Goal: Transaction & Acquisition: Purchase product/service

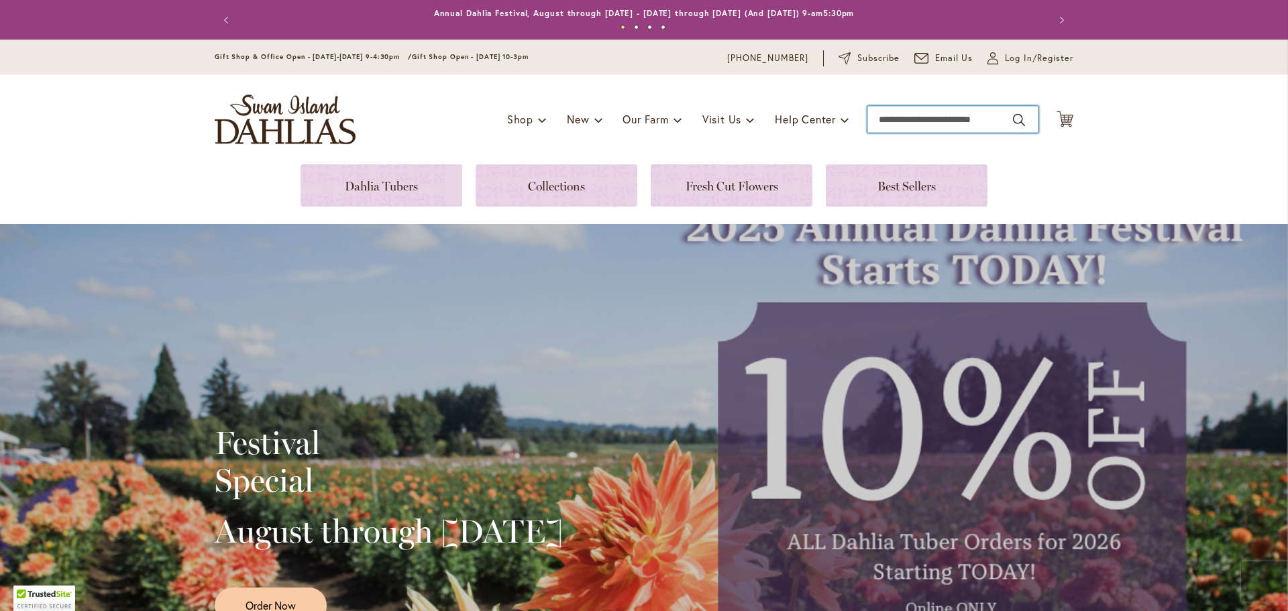
click at [922, 123] on input "Search" at bounding box center [953, 119] width 171 height 27
type input "*"
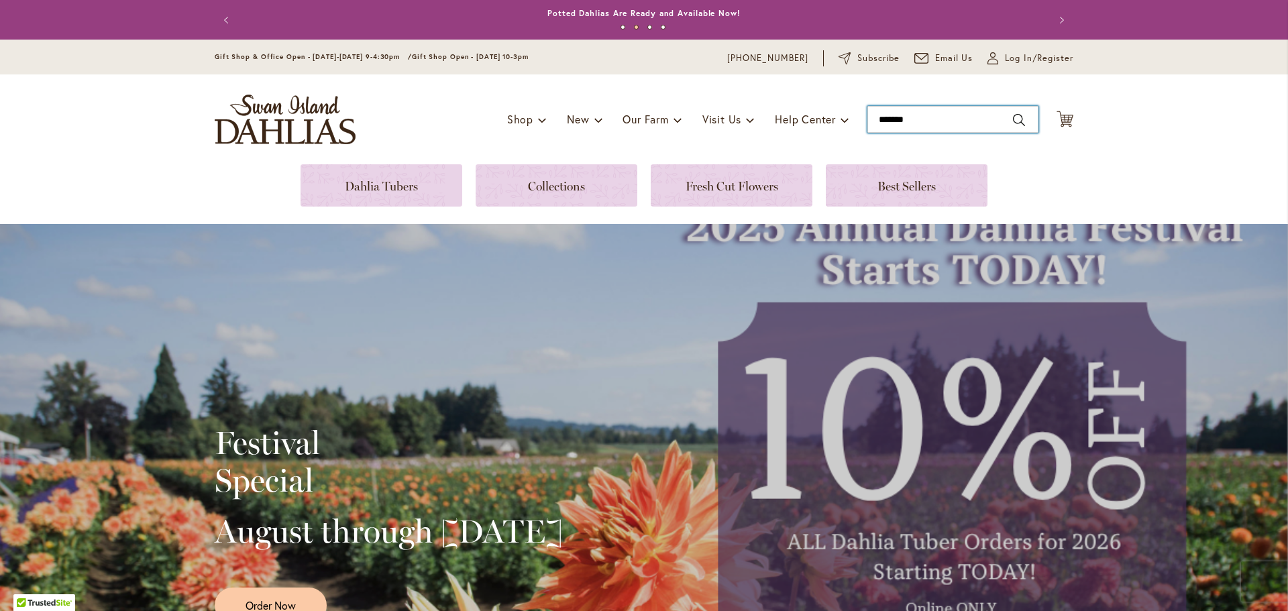
type input "*******"
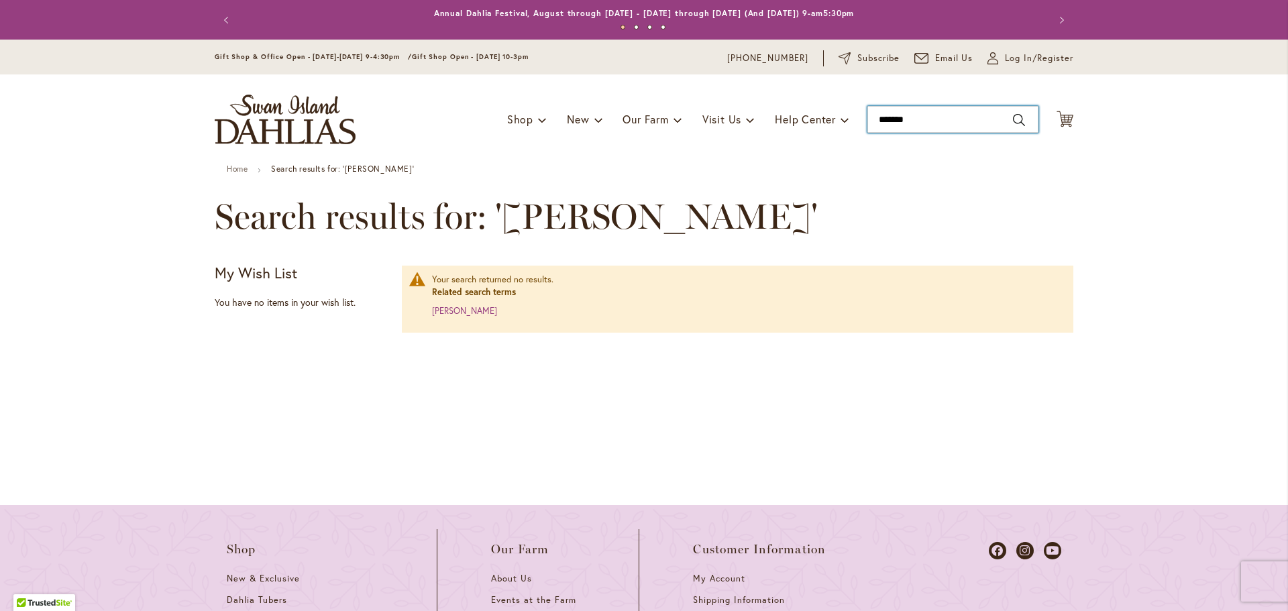
drag, startPoint x: 915, startPoint y: 117, endPoint x: 851, endPoint y: 117, distance: 64.4
click at [851, 117] on div "Toggle Nav Shop Dahlia Tubers Collections Fresh Cut Dahlias Gardening Supplies …" at bounding box center [644, 119] width 886 height 90
type input "*****"
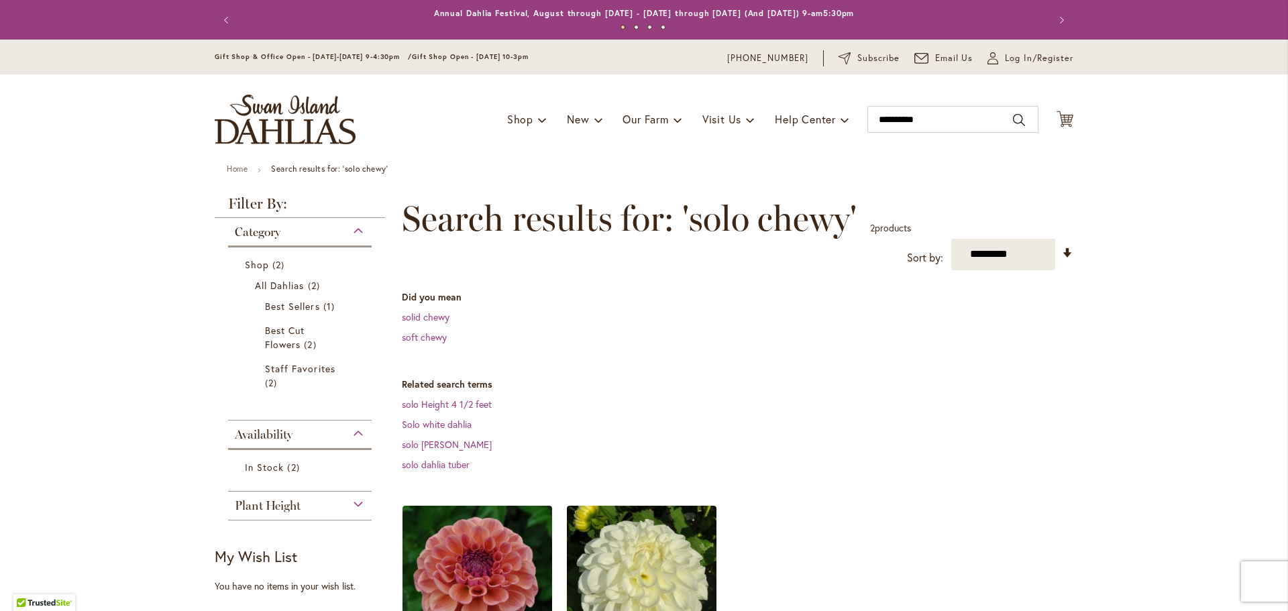
scroll to position [336, 0]
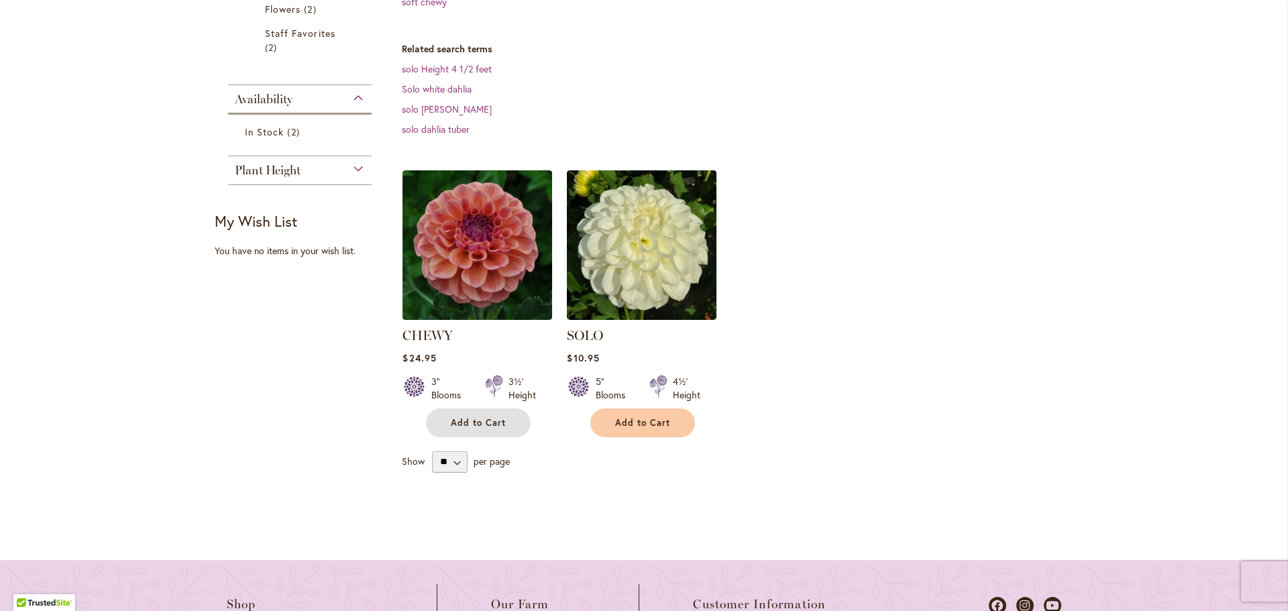
click at [487, 422] on span "Add to Cart" at bounding box center [478, 422] width 55 height 11
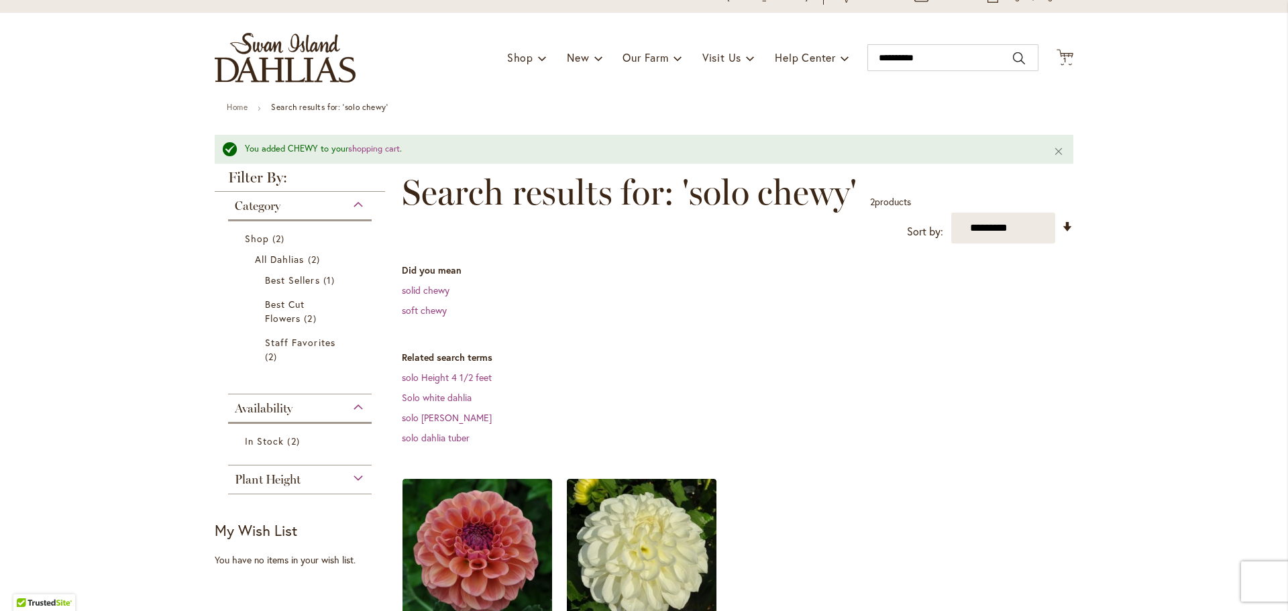
scroll to position [0, 0]
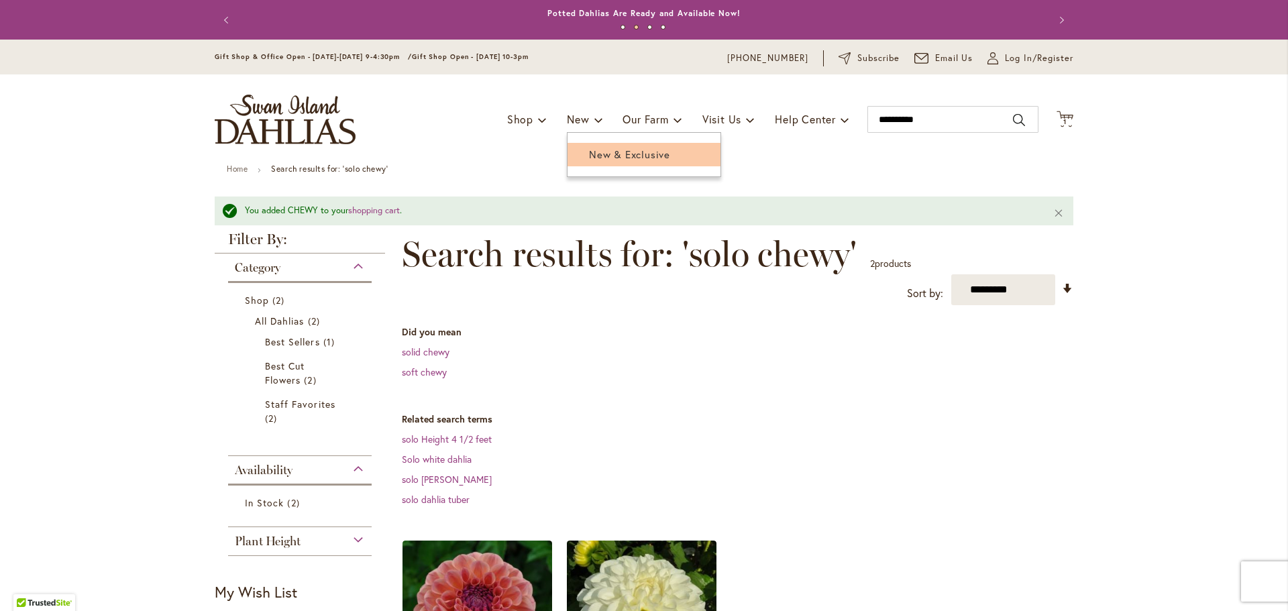
click at [594, 152] on span "New & Exclusive" at bounding box center [629, 154] width 81 height 13
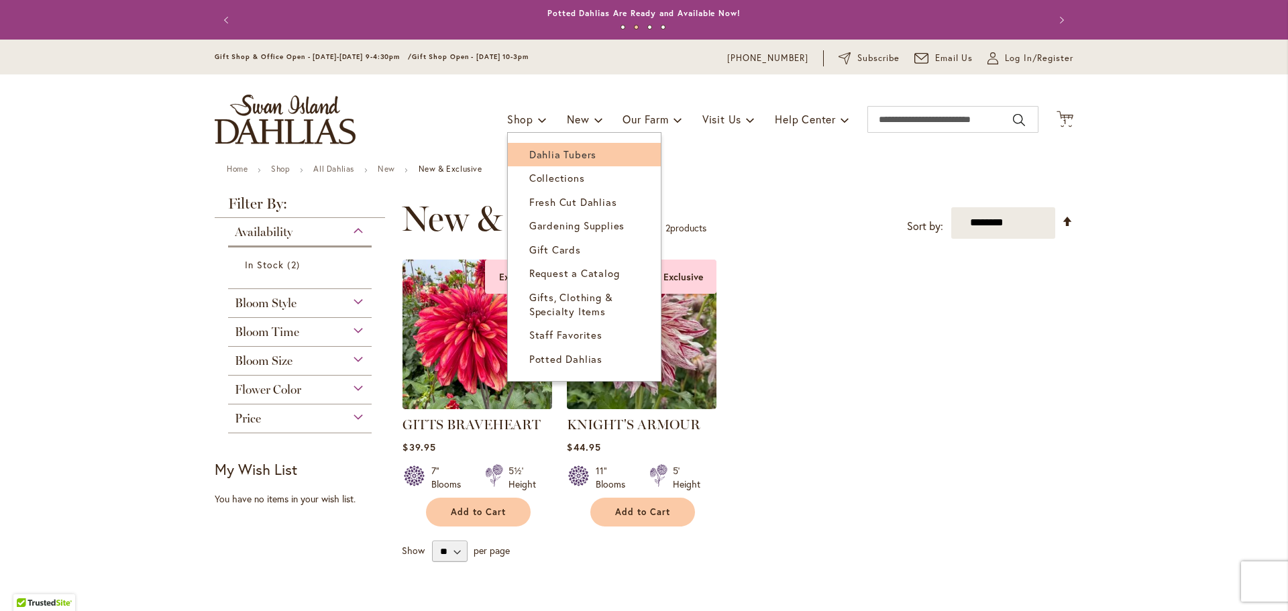
click at [545, 157] on span "Dahlia Tubers" at bounding box center [562, 154] width 67 height 13
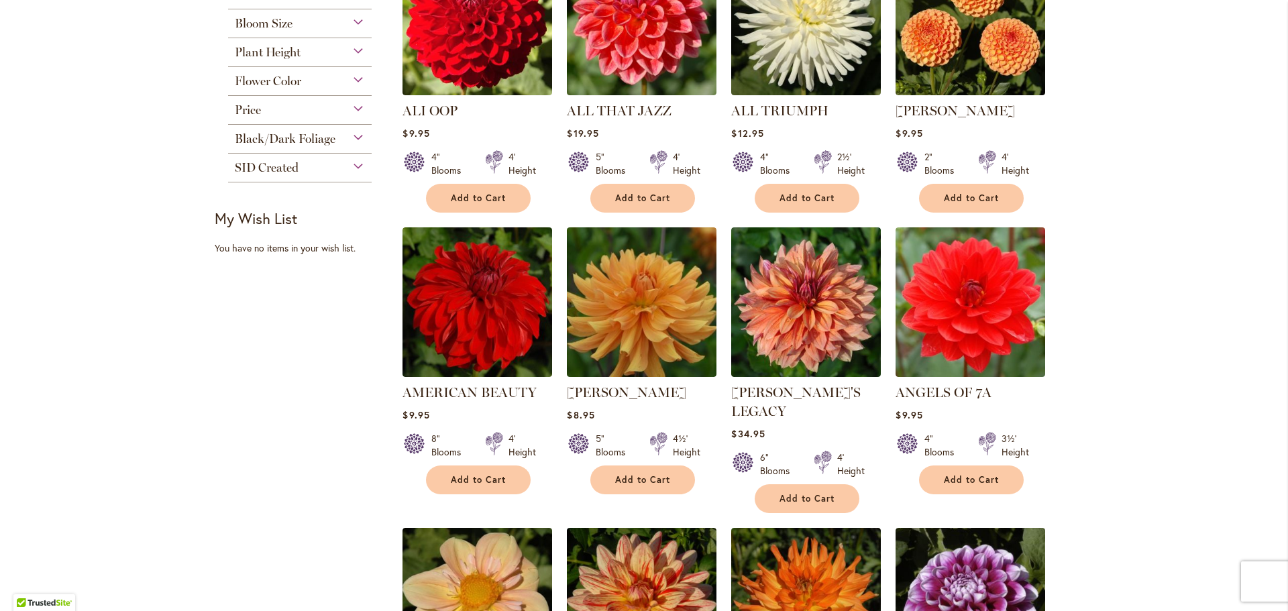
scroll to position [1119, 0]
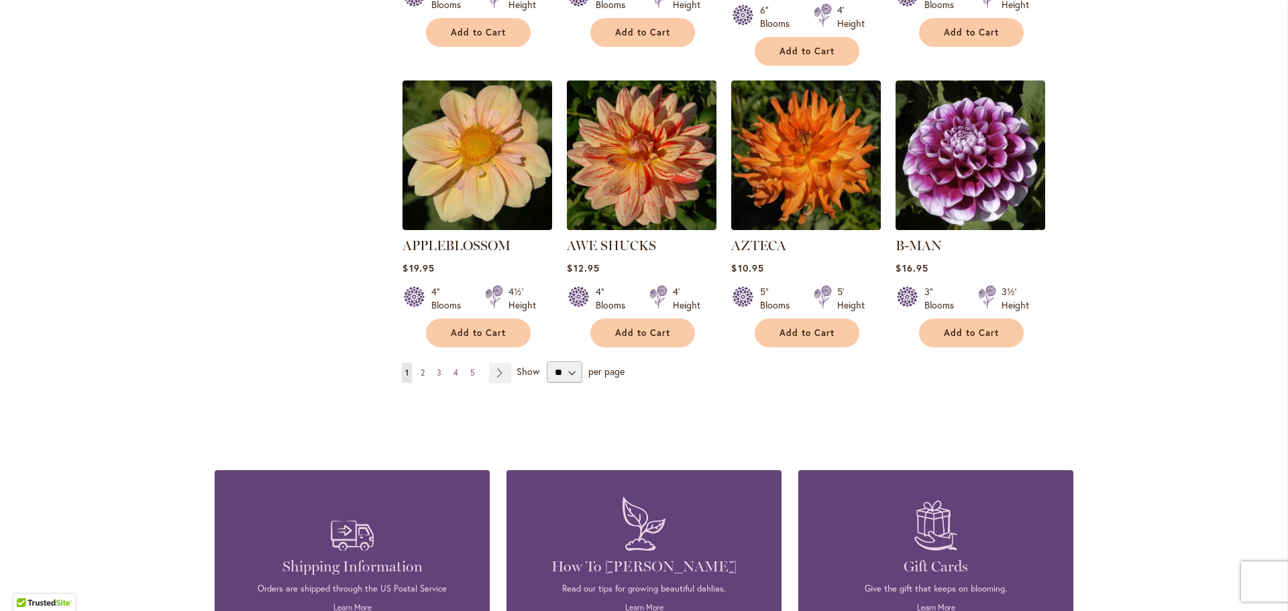
click at [421, 368] on span "2" at bounding box center [423, 373] width 4 height 10
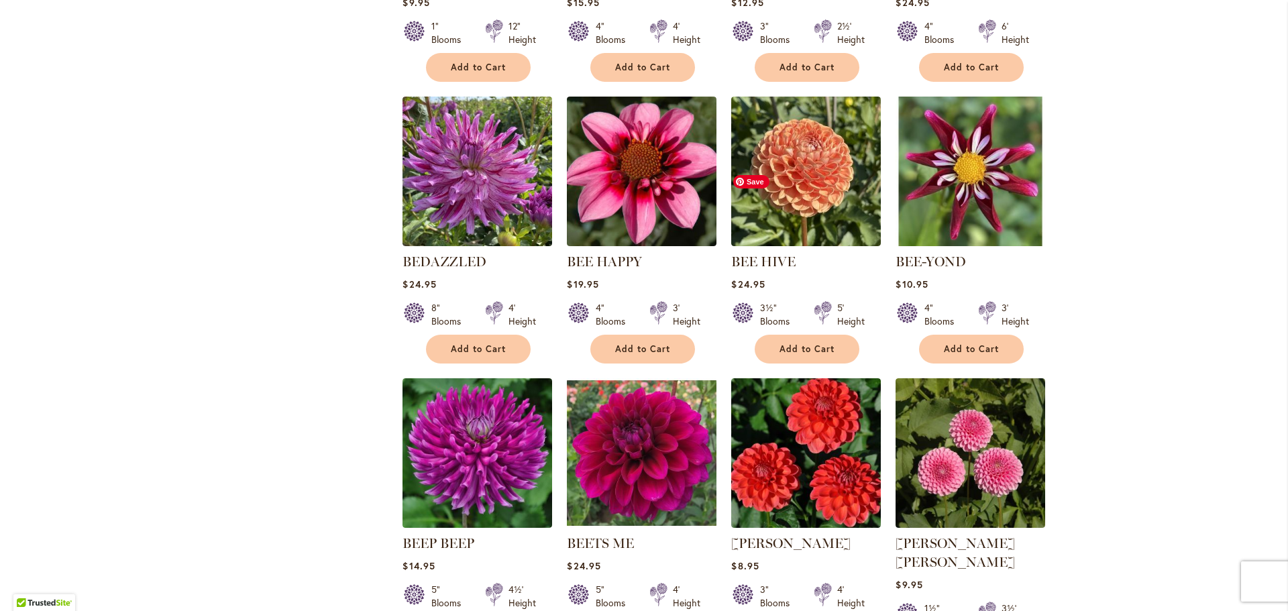
scroll to position [1007, 0]
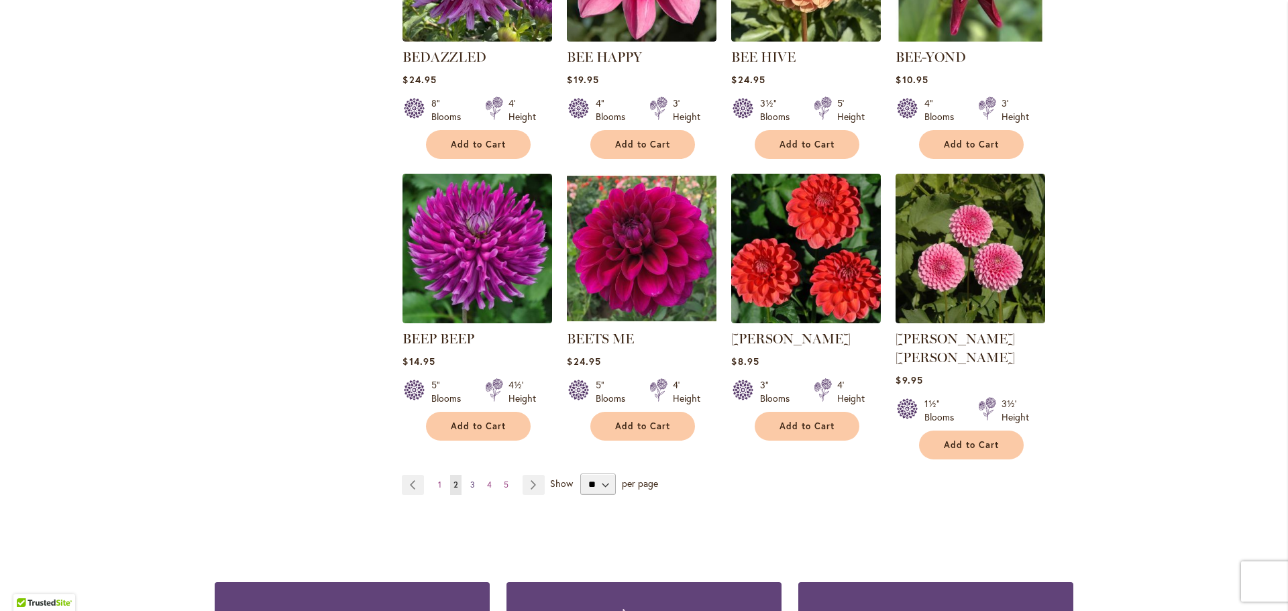
click at [470, 480] on span "3" at bounding box center [472, 485] width 5 height 10
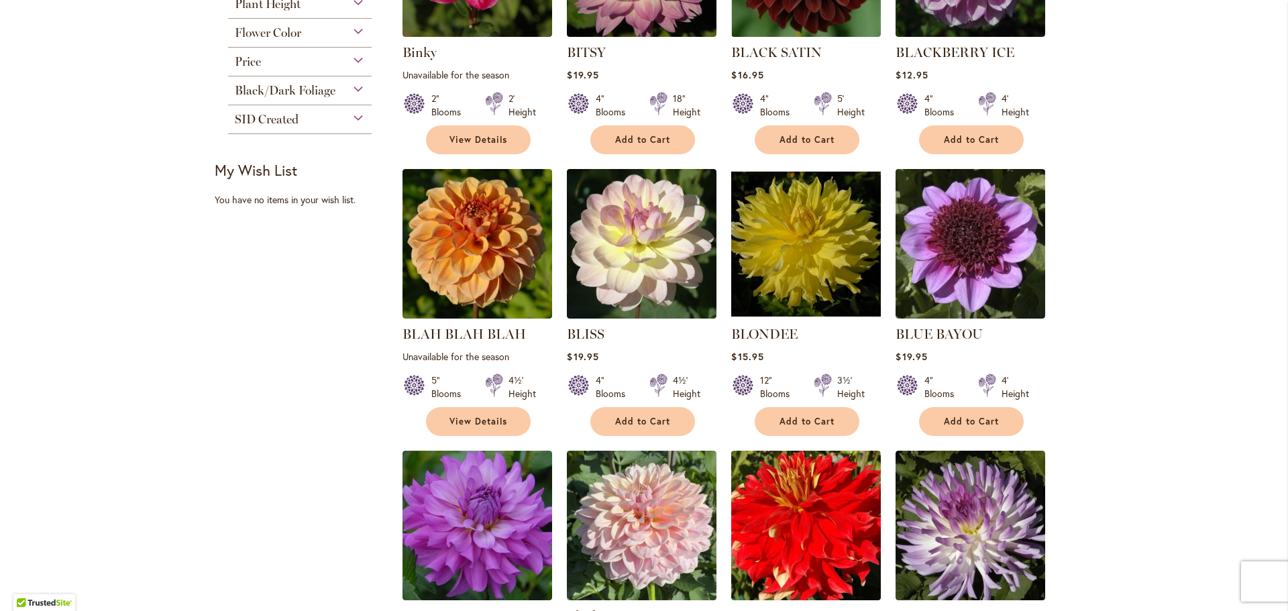
scroll to position [1007, 0]
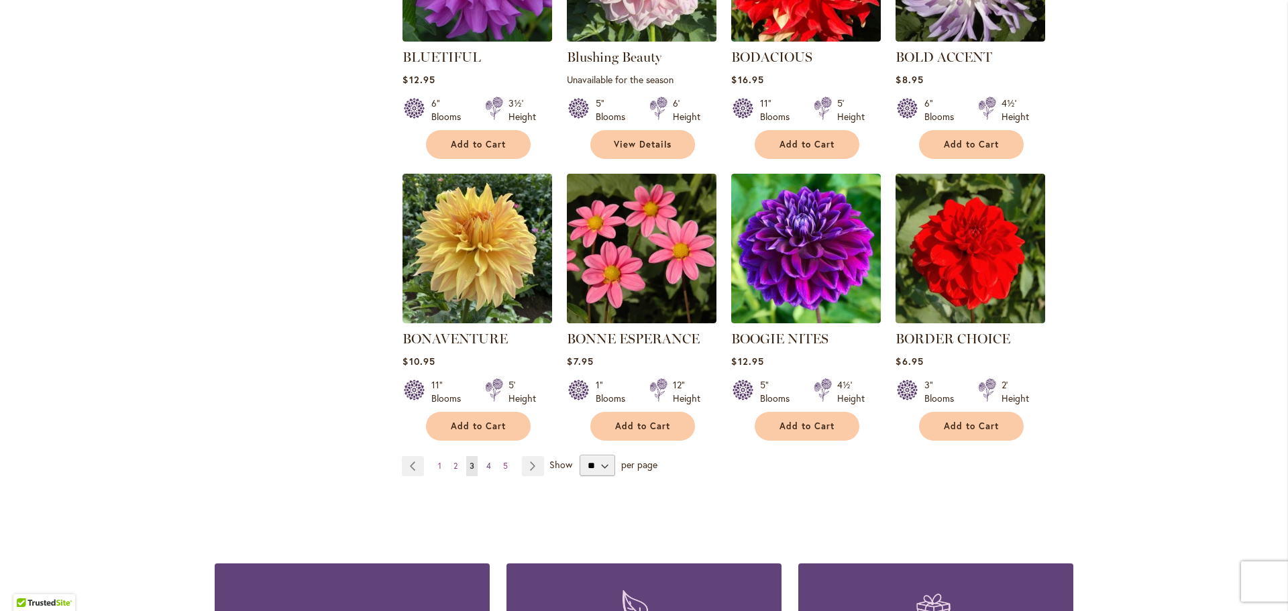
click at [483, 467] on link "Page 4" at bounding box center [488, 466] width 11 height 20
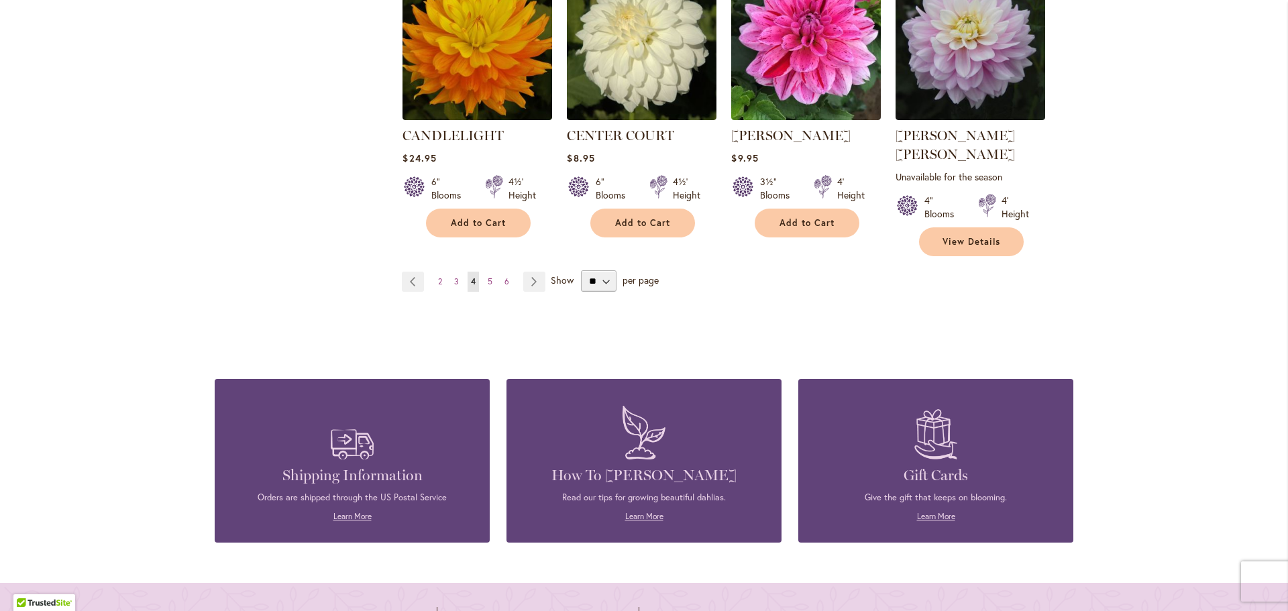
scroll to position [1342, 0]
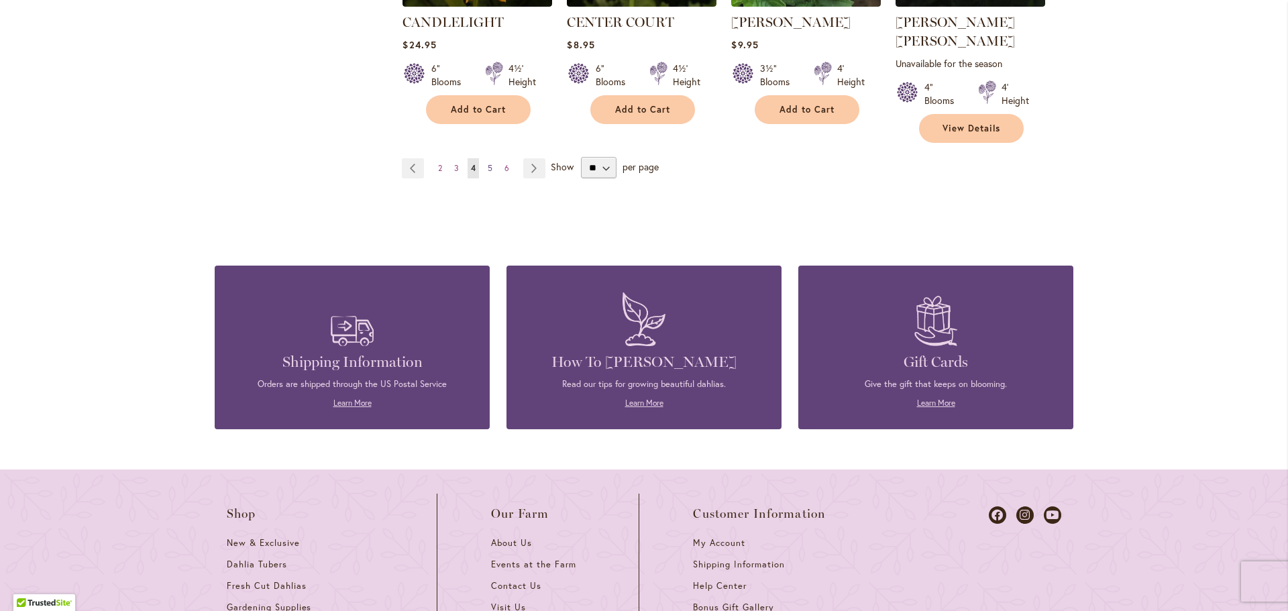
click at [485, 158] on link "Page 5" at bounding box center [490, 168] width 11 height 20
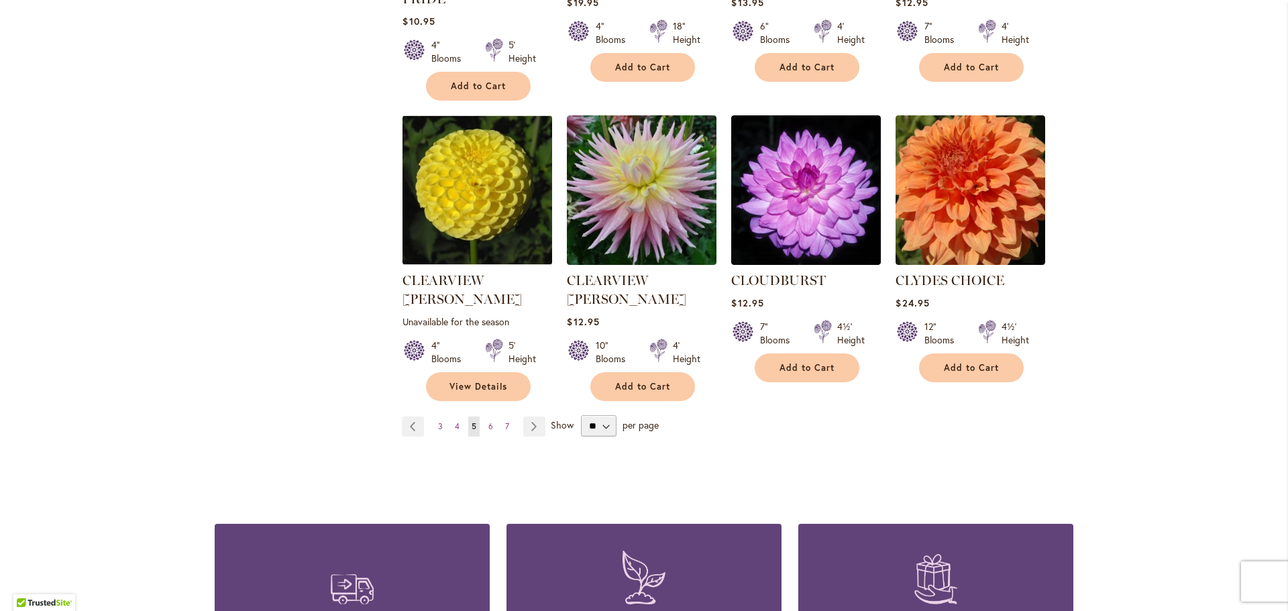
scroll to position [1230, 0]
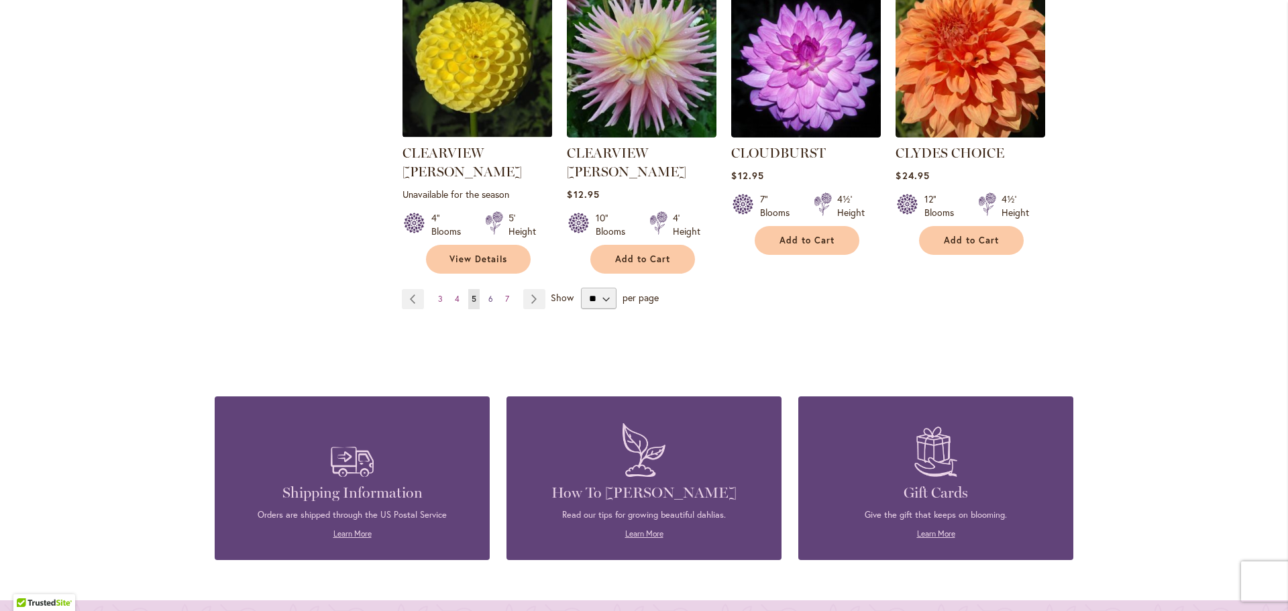
click at [485, 289] on link "Page 6" at bounding box center [490, 299] width 11 height 20
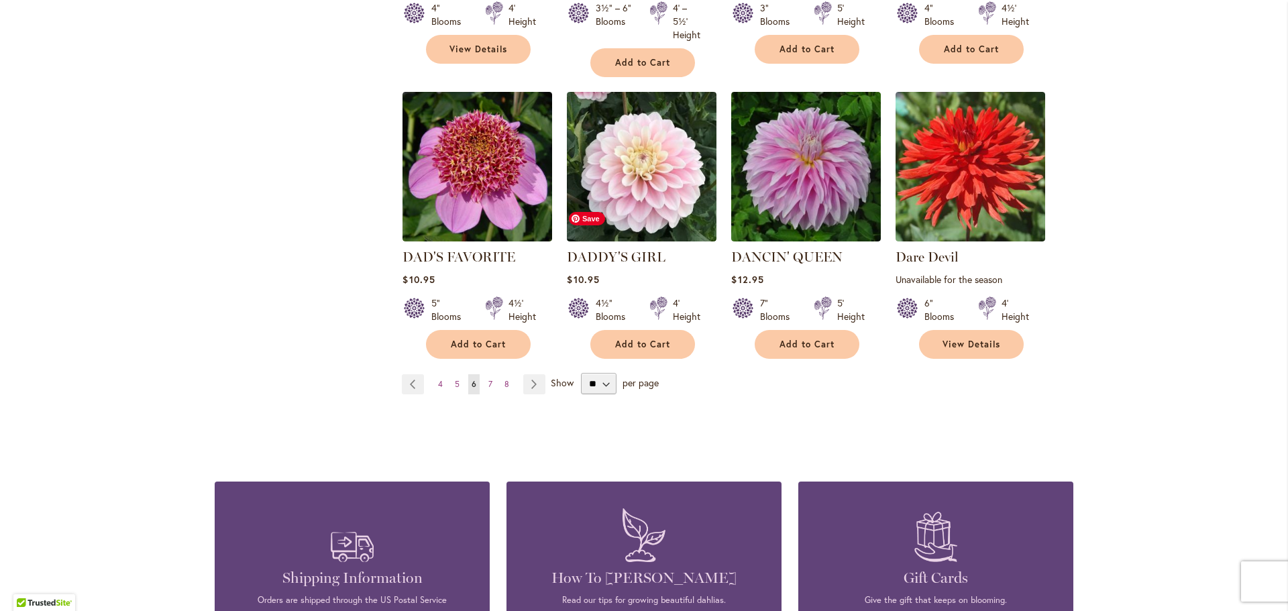
scroll to position [1230, 0]
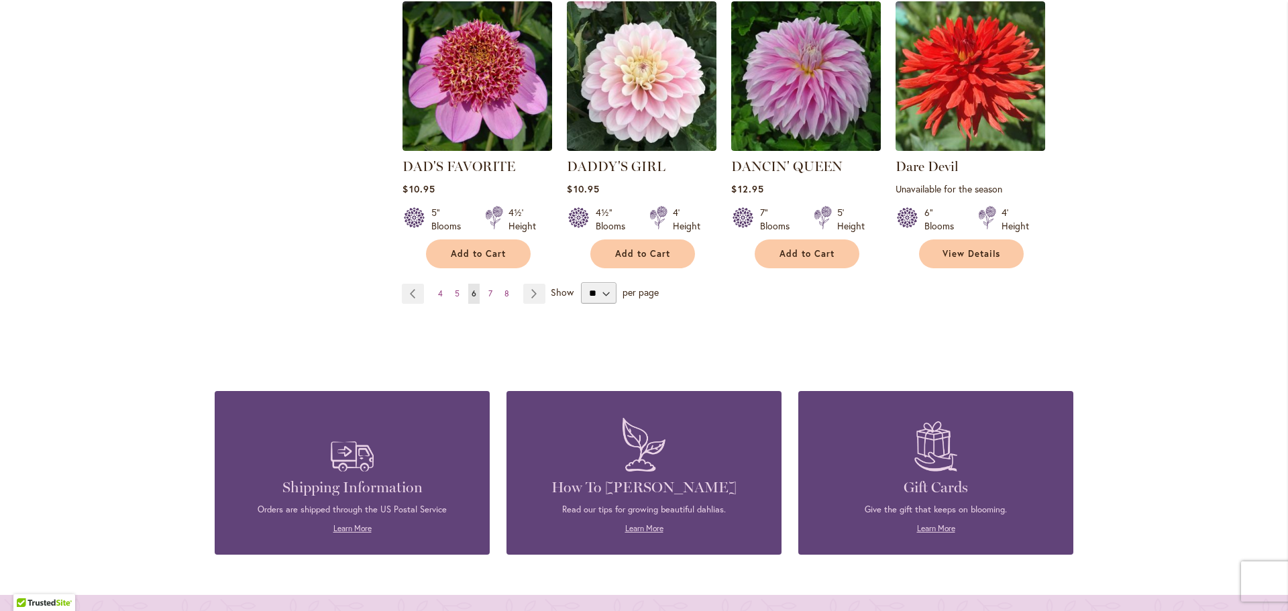
click at [479, 284] on ul "Page Previous Page 4 Page 5 You're currently reading page 6 Page 7 Page 8 Page …" at bounding box center [476, 294] width 149 height 20
click at [485, 284] on link "Page 7" at bounding box center [490, 294] width 11 height 20
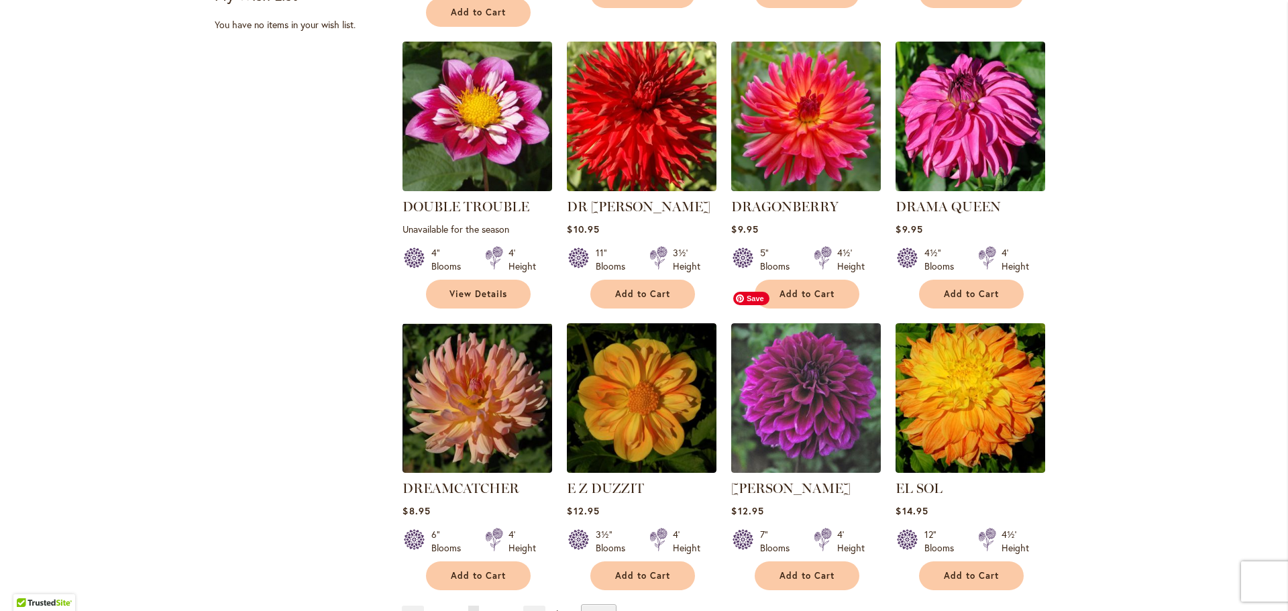
scroll to position [1230, 0]
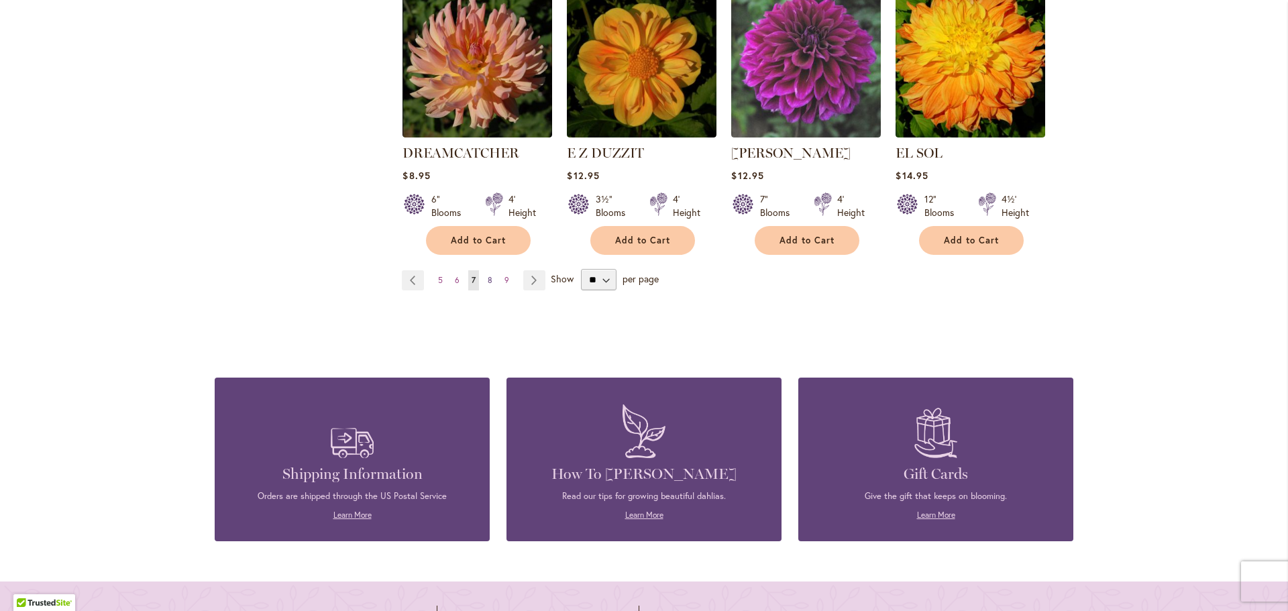
click at [485, 270] on link "Page 8" at bounding box center [490, 280] width 11 height 20
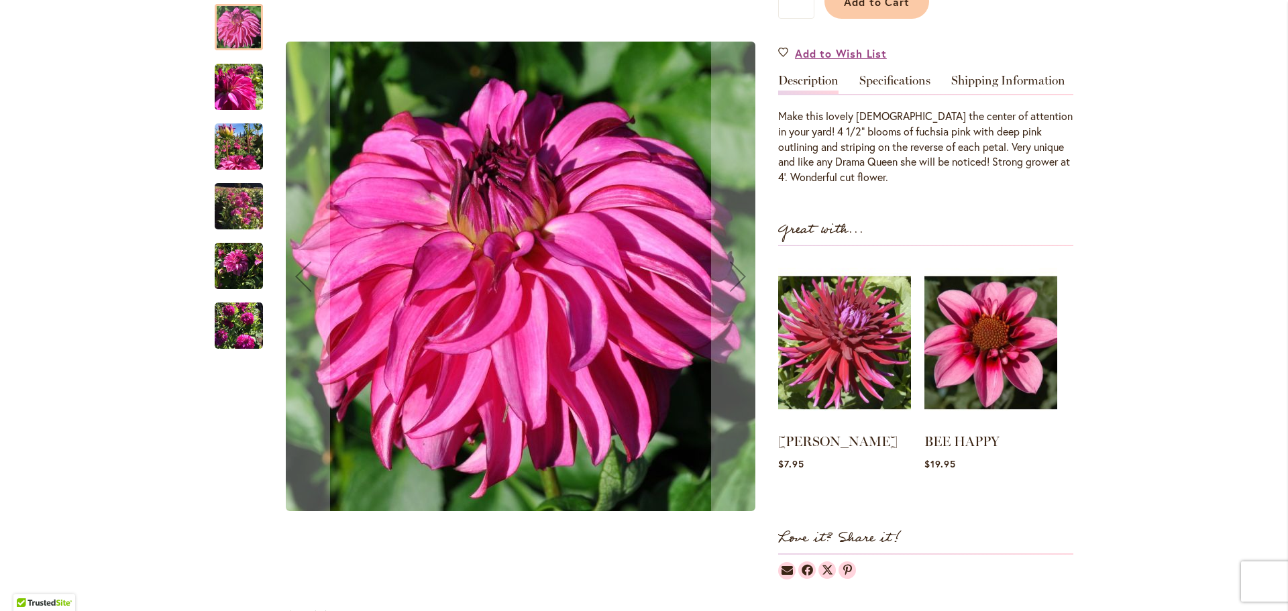
scroll to position [336, 0]
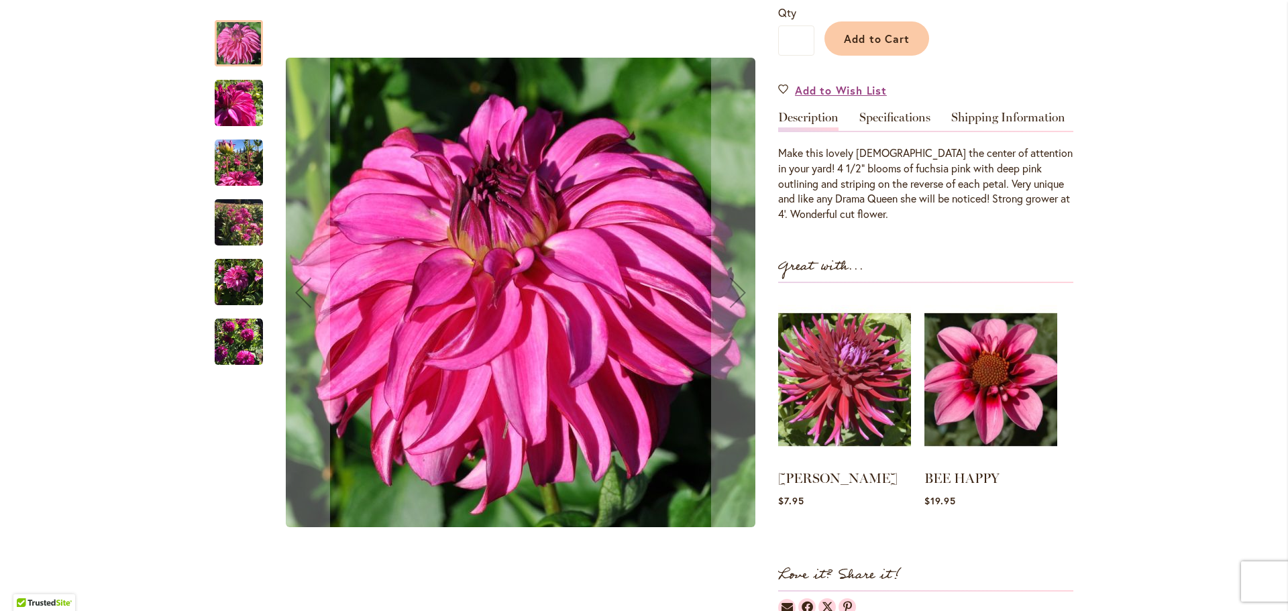
click at [227, 207] on img "DRAMA QUEEN" at bounding box center [239, 223] width 48 height 64
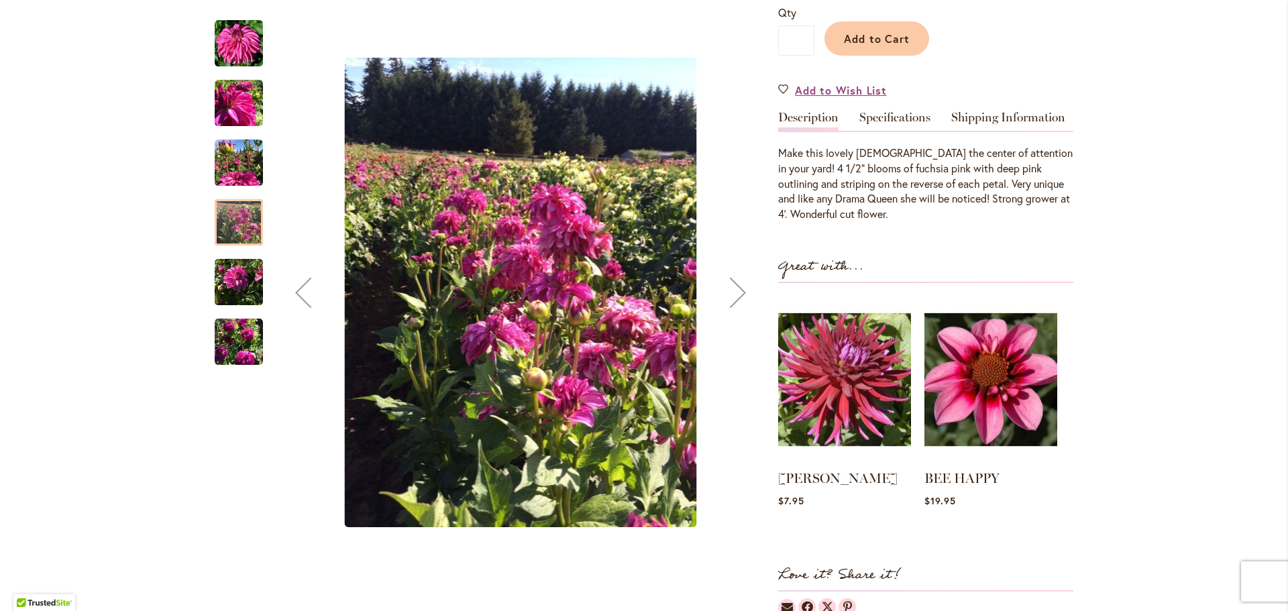
click at [242, 276] on img "DRAMA QUEEN" at bounding box center [239, 282] width 48 height 48
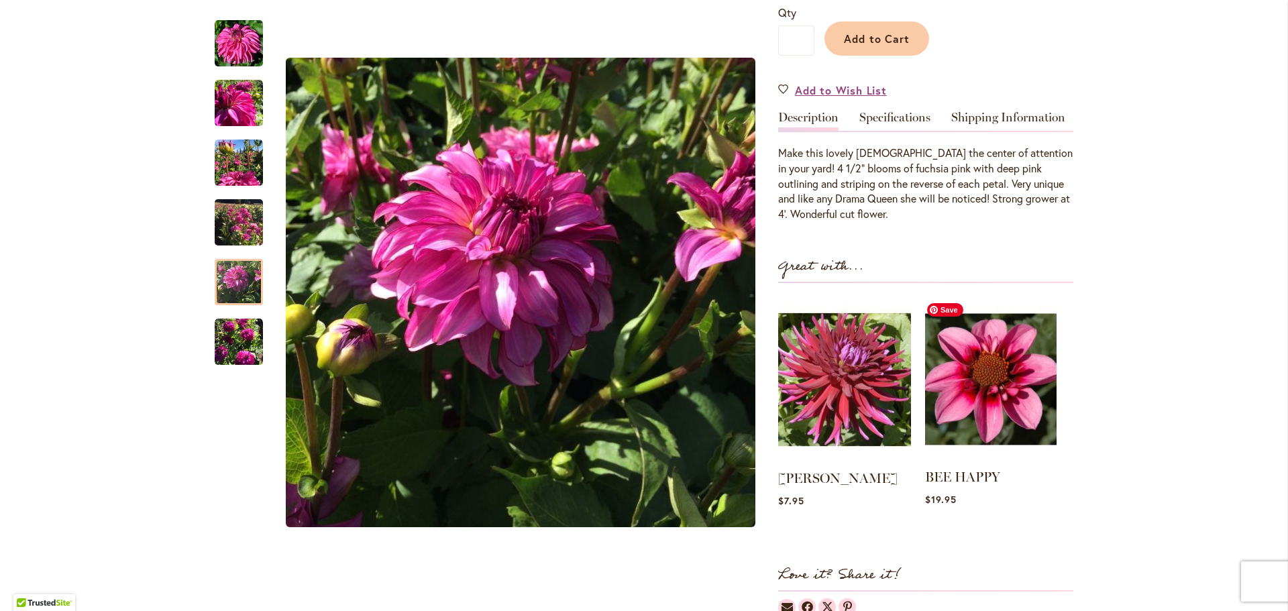
click at [1006, 373] on img at bounding box center [991, 379] width 132 height 164
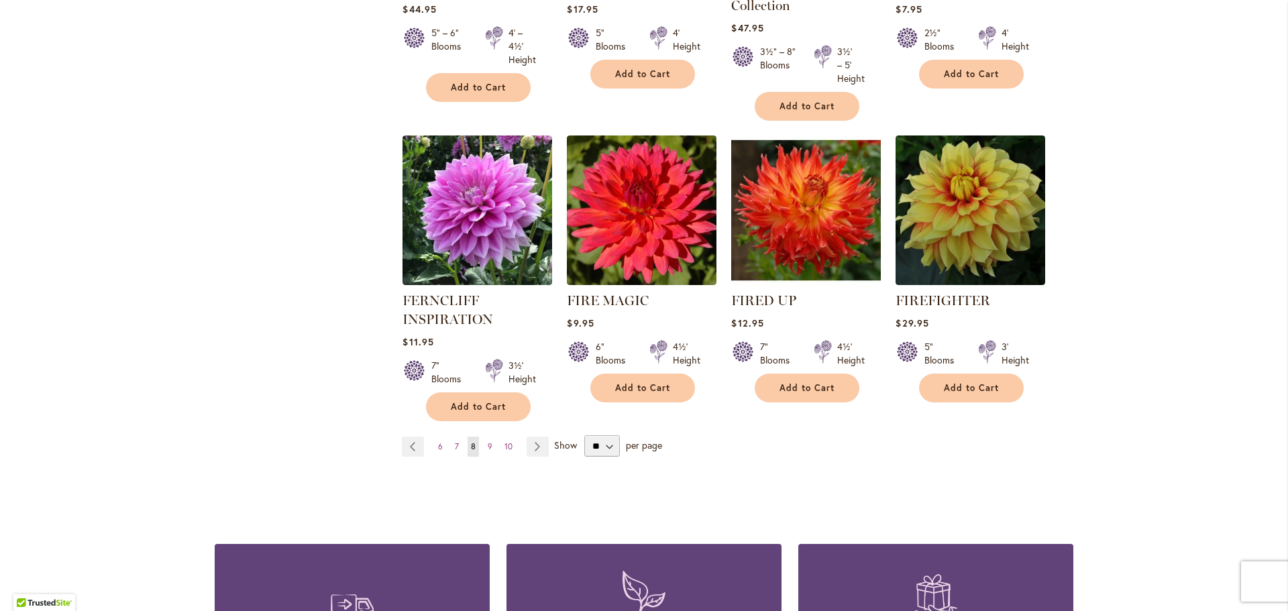
scroll to position [1119, 0]
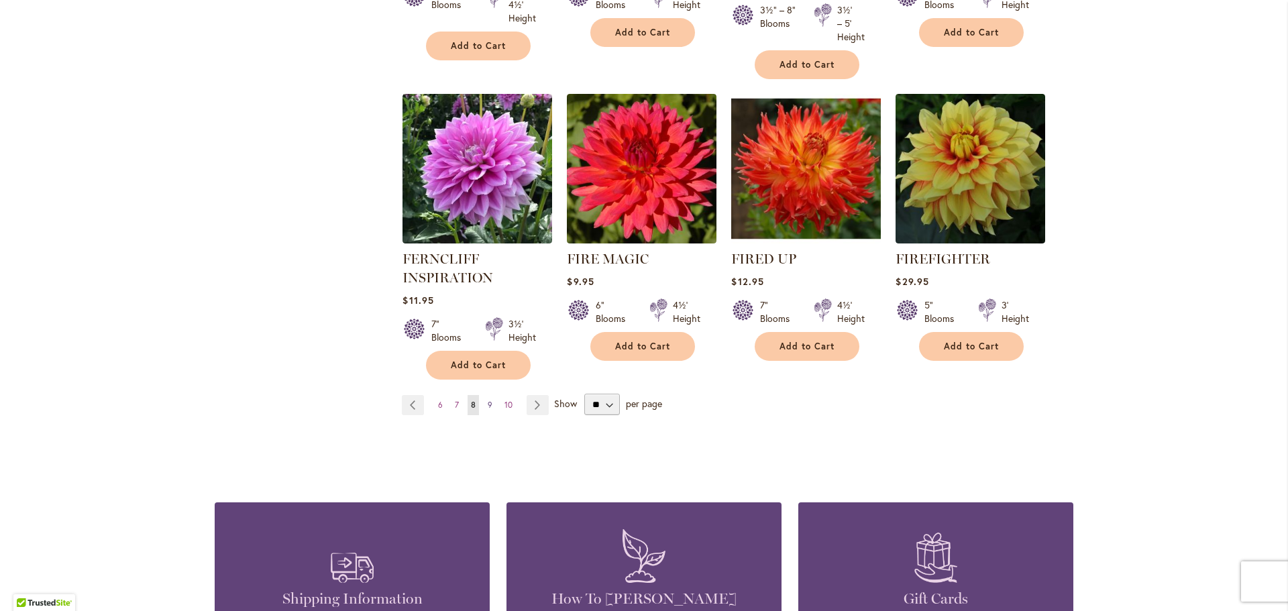
click at [488, 405] on span "9" at bounding box center [490, 405] width 5 height 10
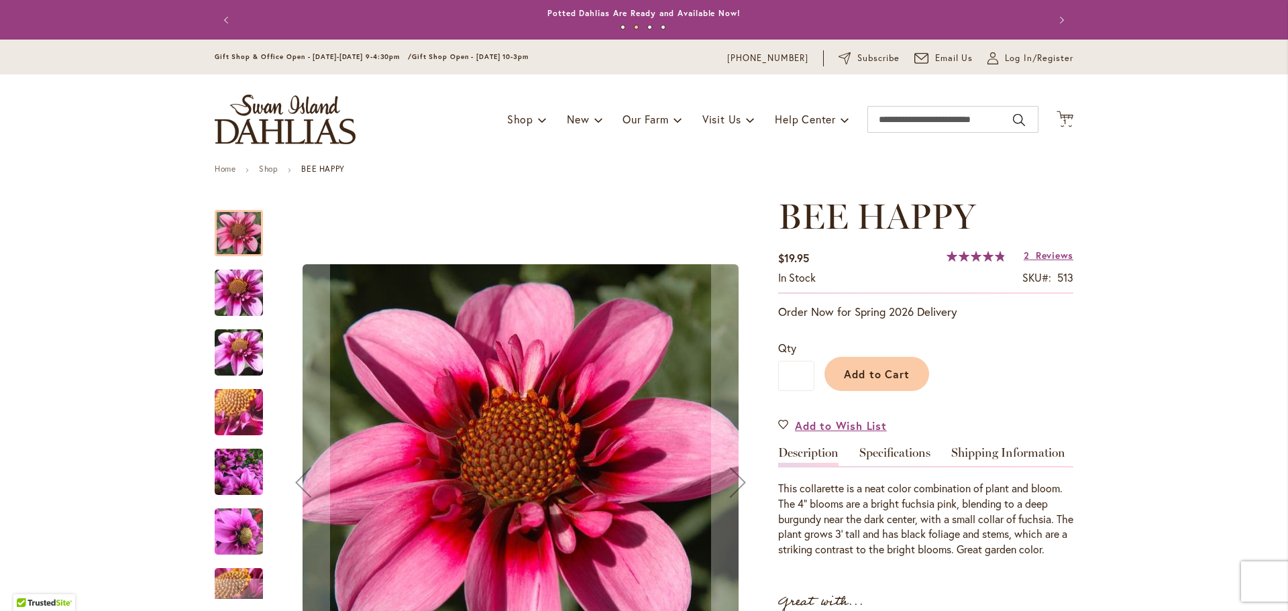
click at [256, 273] on img "BEE HAPPY" at bounding box center [239, 293] width 97 height 72
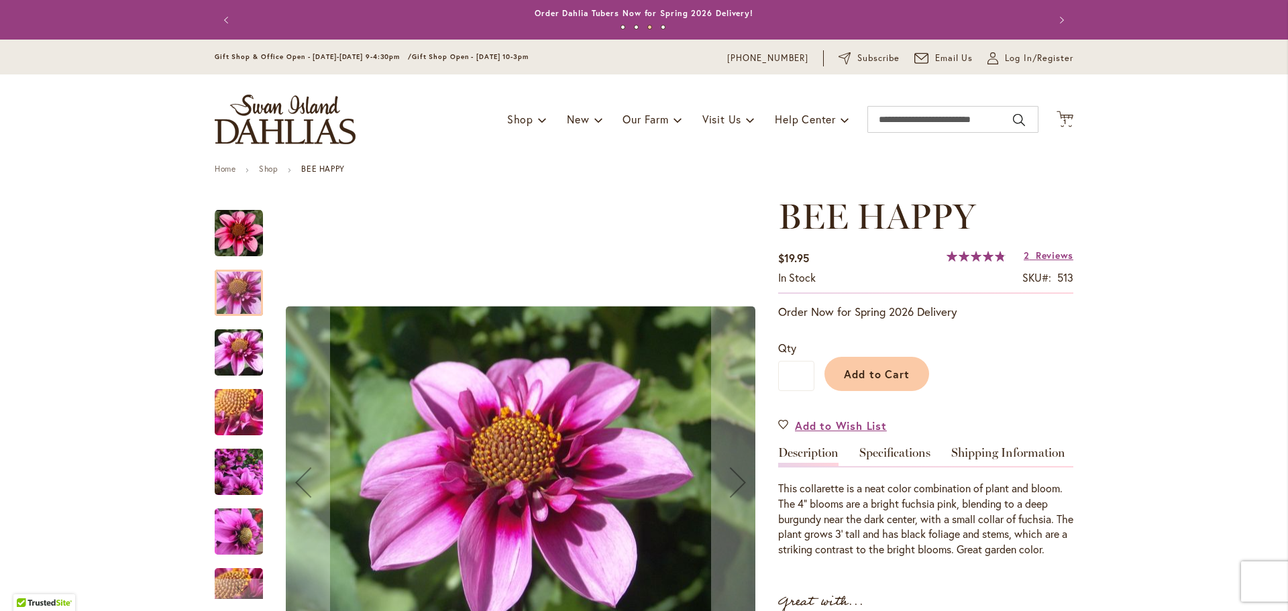
drag, startPoint x: 252, startPoint y: 336, endPoint x: 252, endPoint y: 353, distance: 17.4
click at [252, 335] on img "BEE HAPPY" at bounding box center [239, 353] width 97 height 72
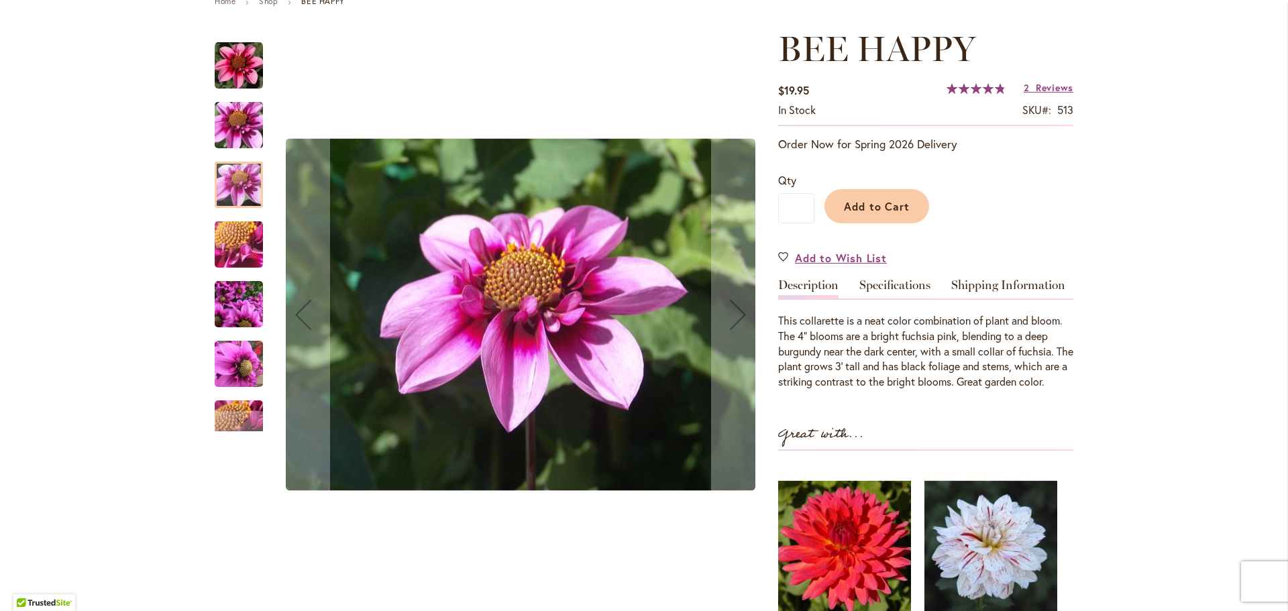
scroll to position [223, 0]
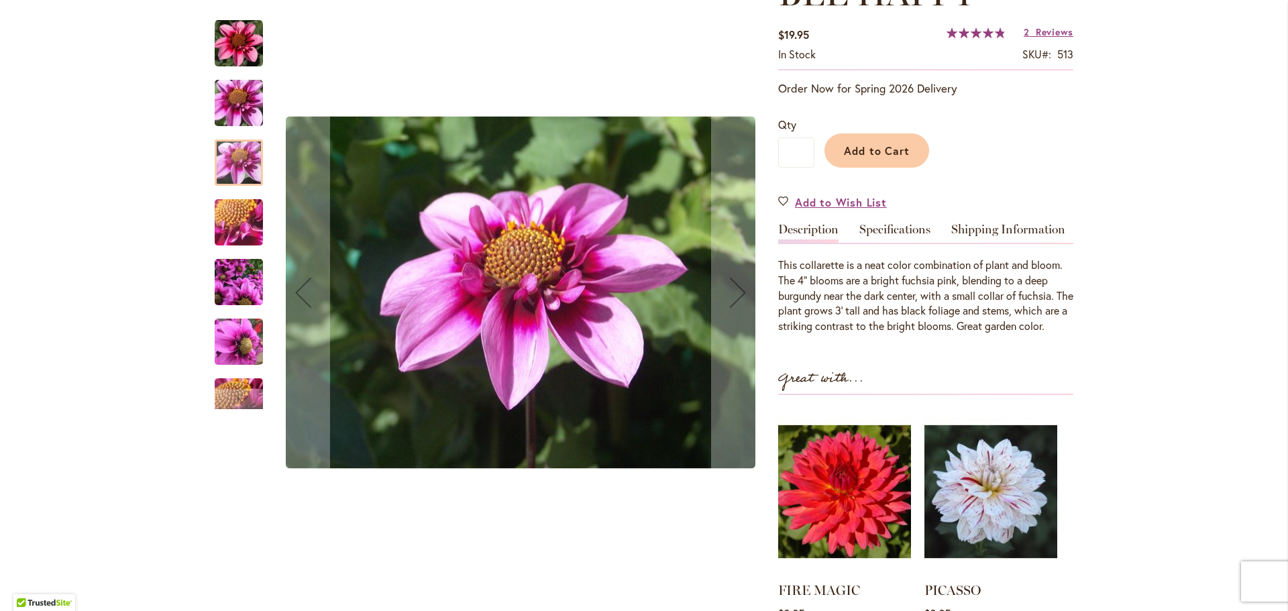
click at [240, 281] on img "BEE HAPPY" at bounding box center [239, 282] width 48 height 64
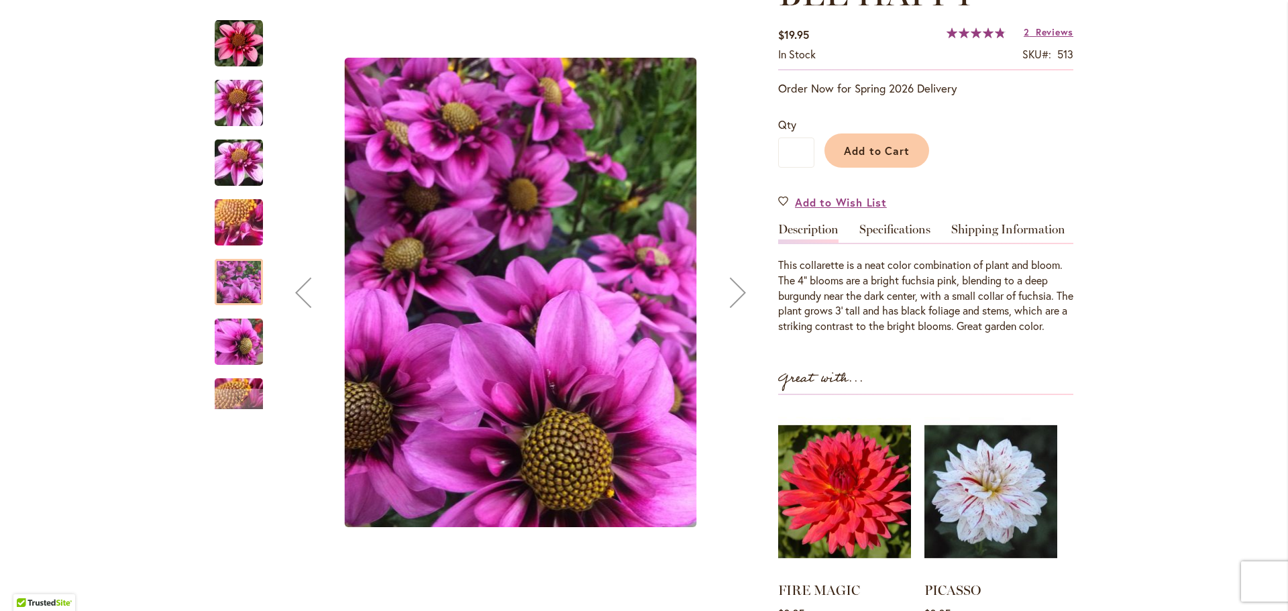
click at [235, 218] on img "BEE HAPPY" at bounding box center [239, 223] width 97 height 72
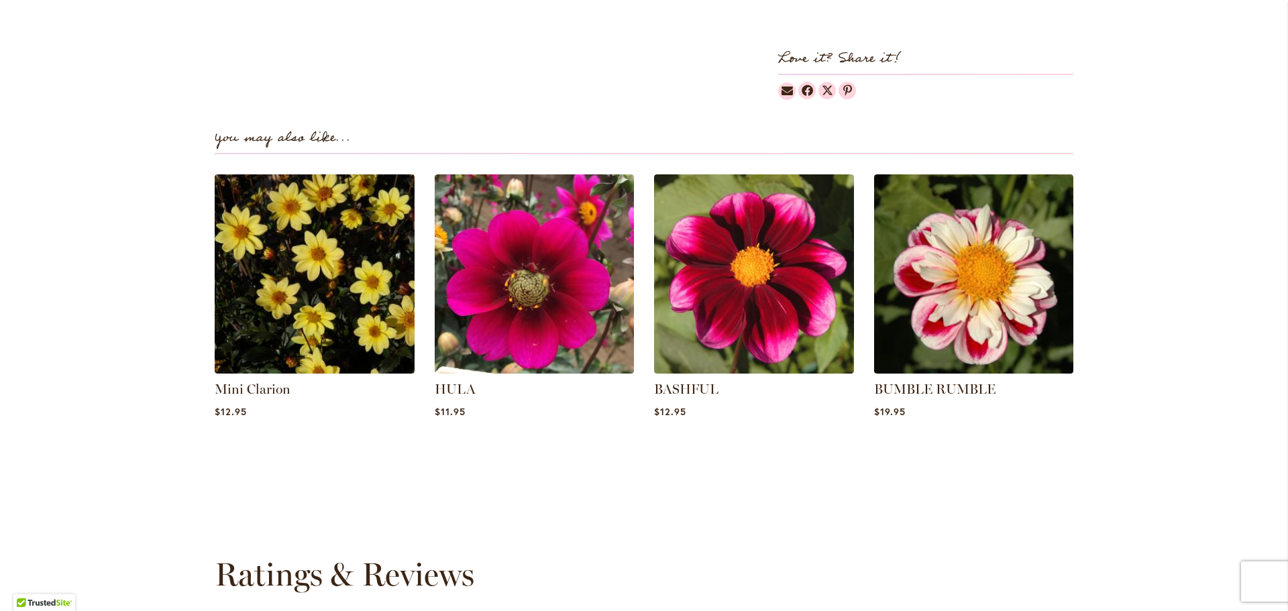
scroll to position [895, 0]
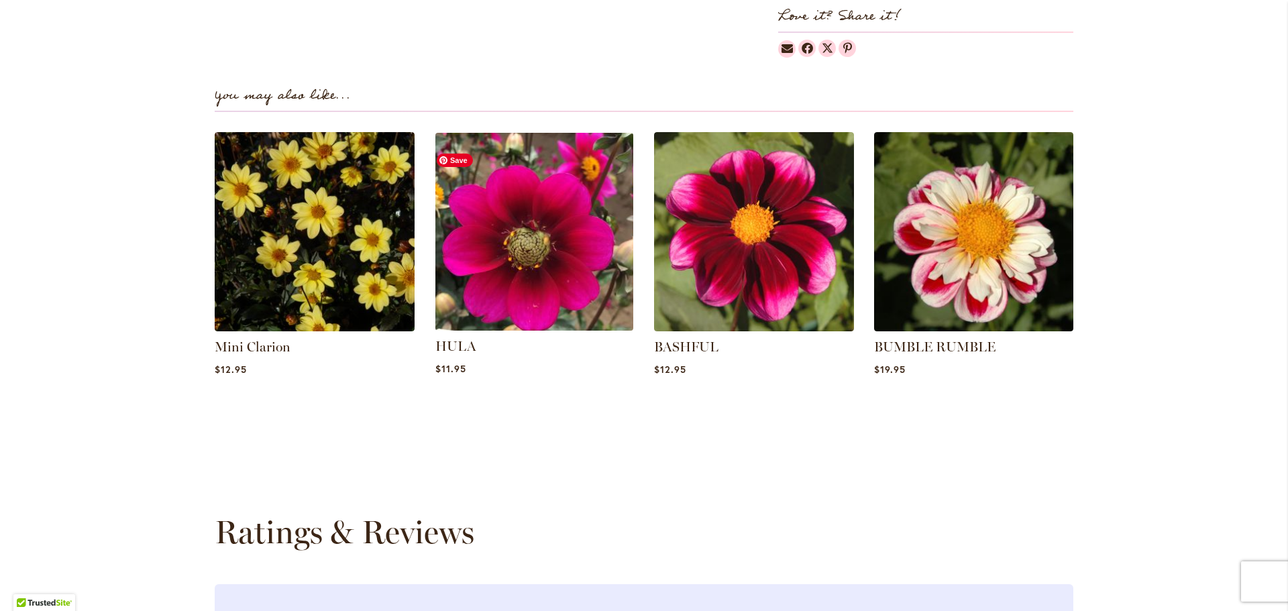
click at [505, 307] on img at bounding box center [534, 232] width 208 height 208
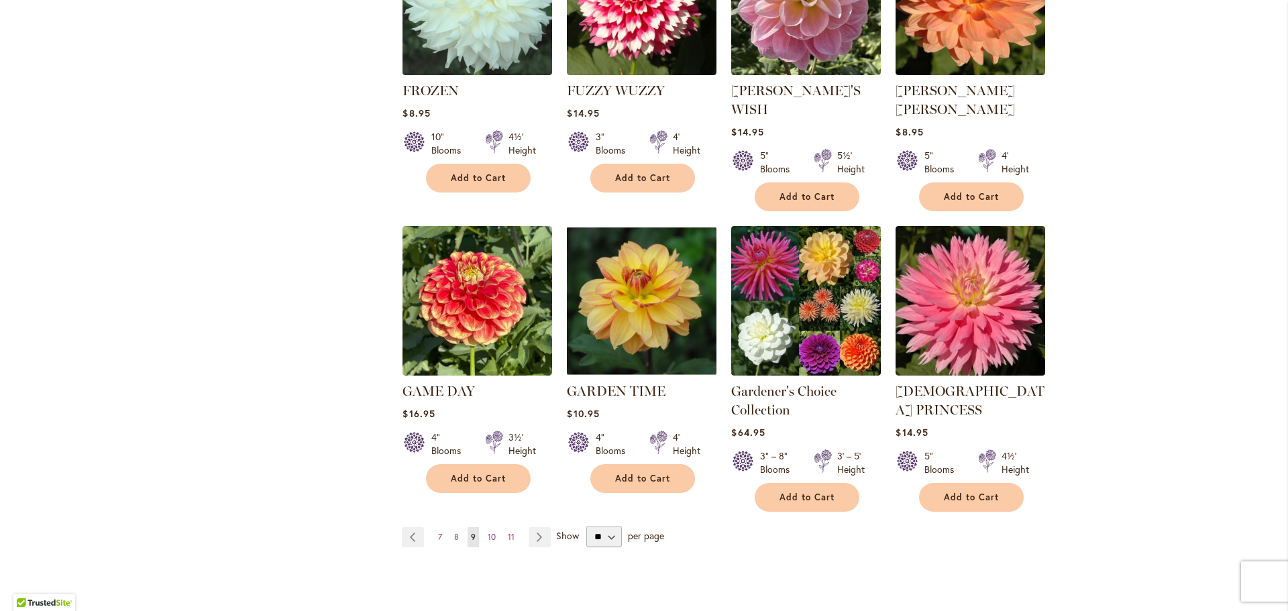
scroll to position [1119, 0]
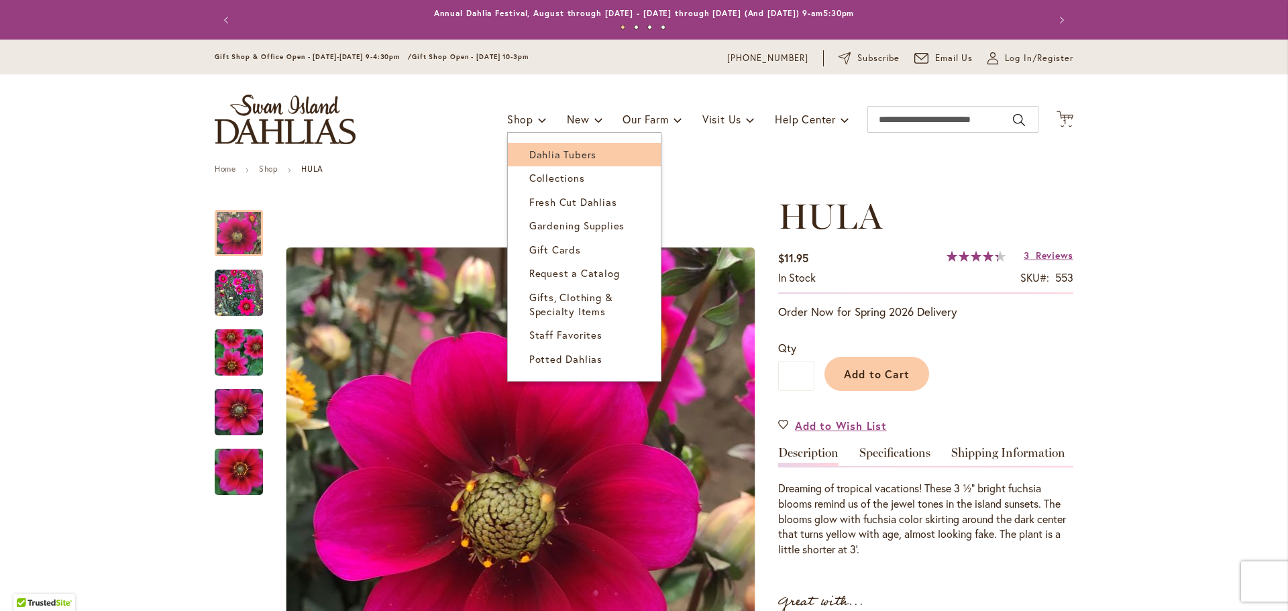
click at [552, 153] on span "Dahlia Tubers" at bounding box center [562, 154] width 67 height 13
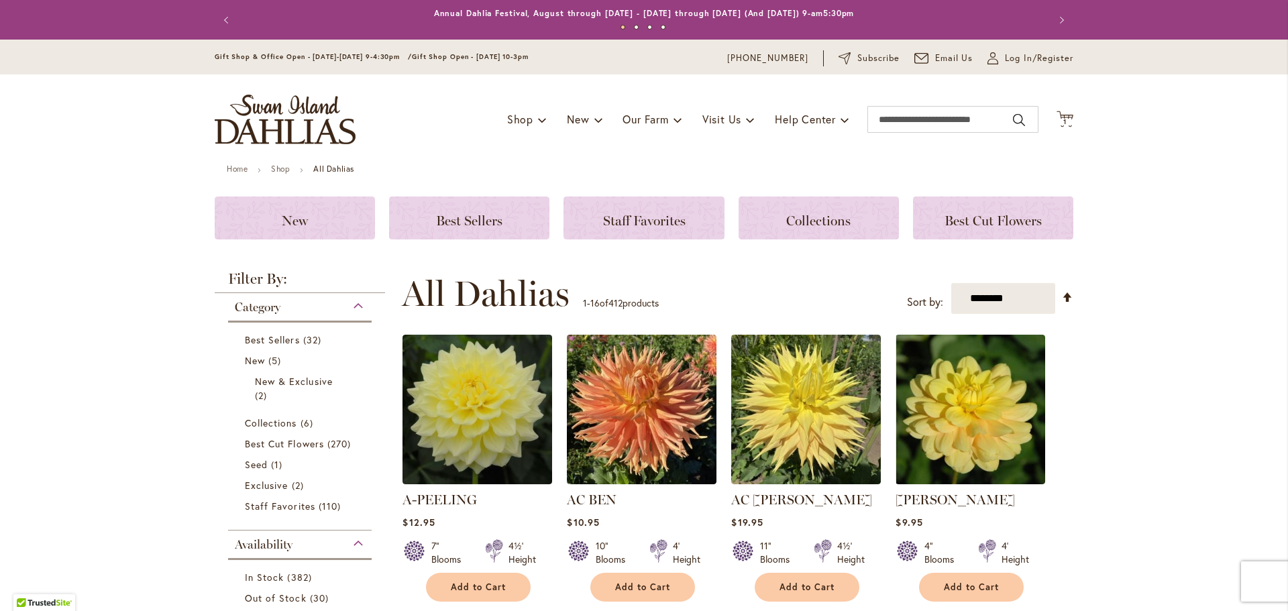
scroll to position [448, 0]
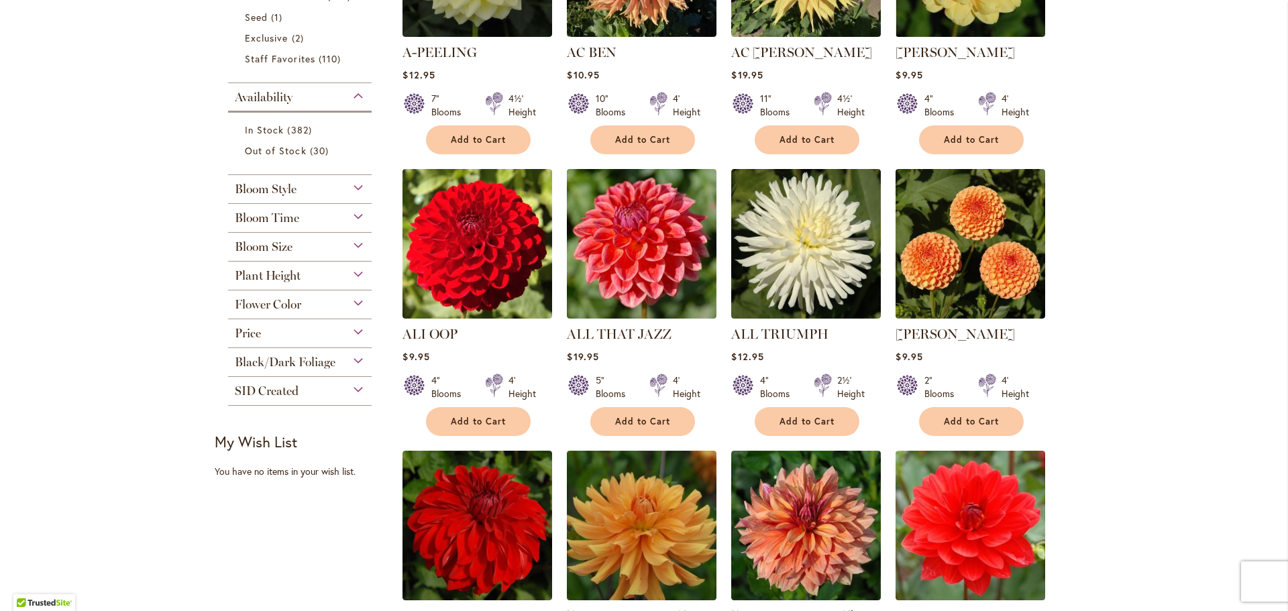
click at [306, 193] on div "Bloom Style" at bounding box center [300, 185] width 144 height 21
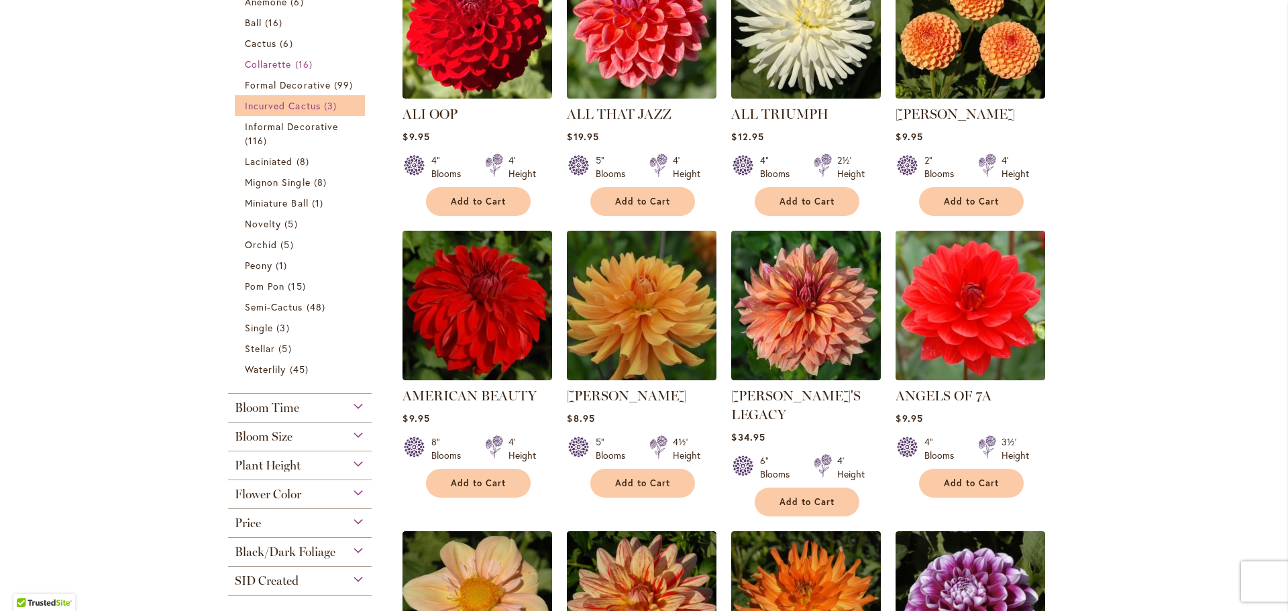
scroll to position [671, 0]
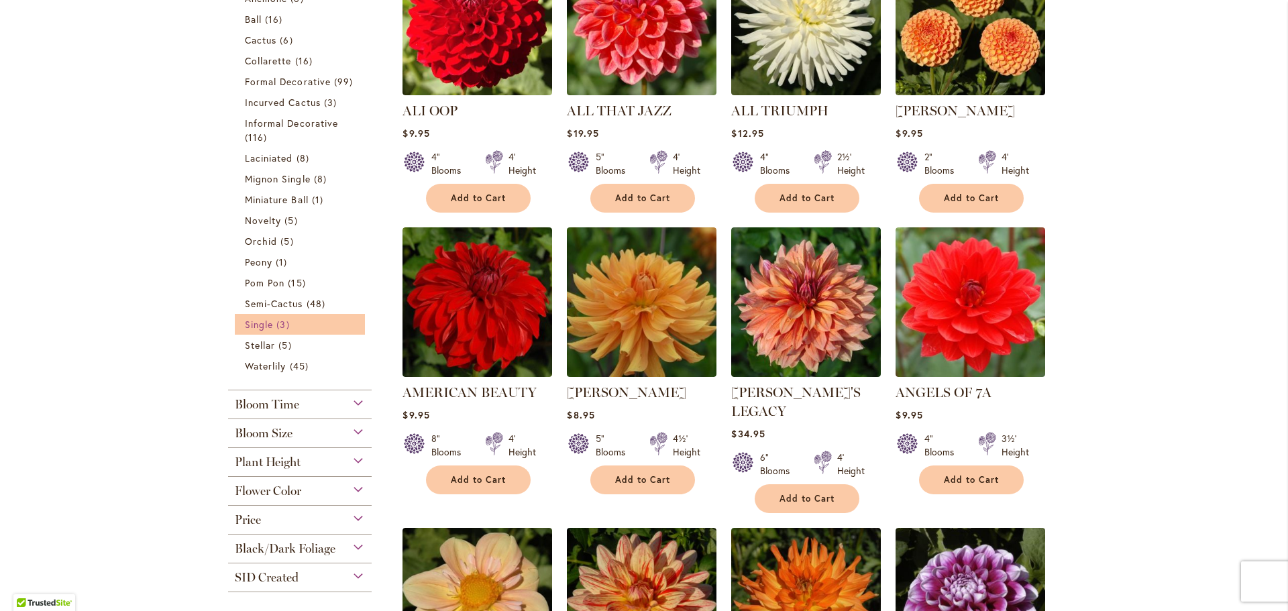
click at [247, 322] on span "Single" at bounding box center [259, 324] width 28 height 13
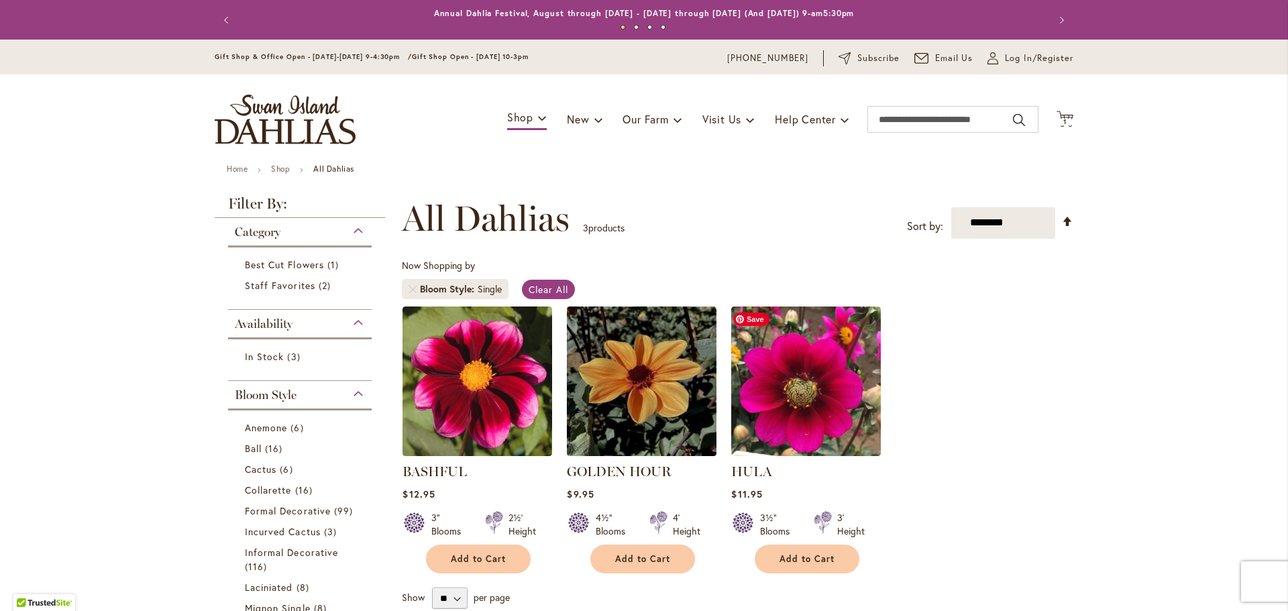
drag, startPoint x: 821, startPoint y: 376, endPoint x: 820, endPoint y: 257, distance: 119.5
click at [821, 374] on img at bounding box center [806, 382] width 150 height 150
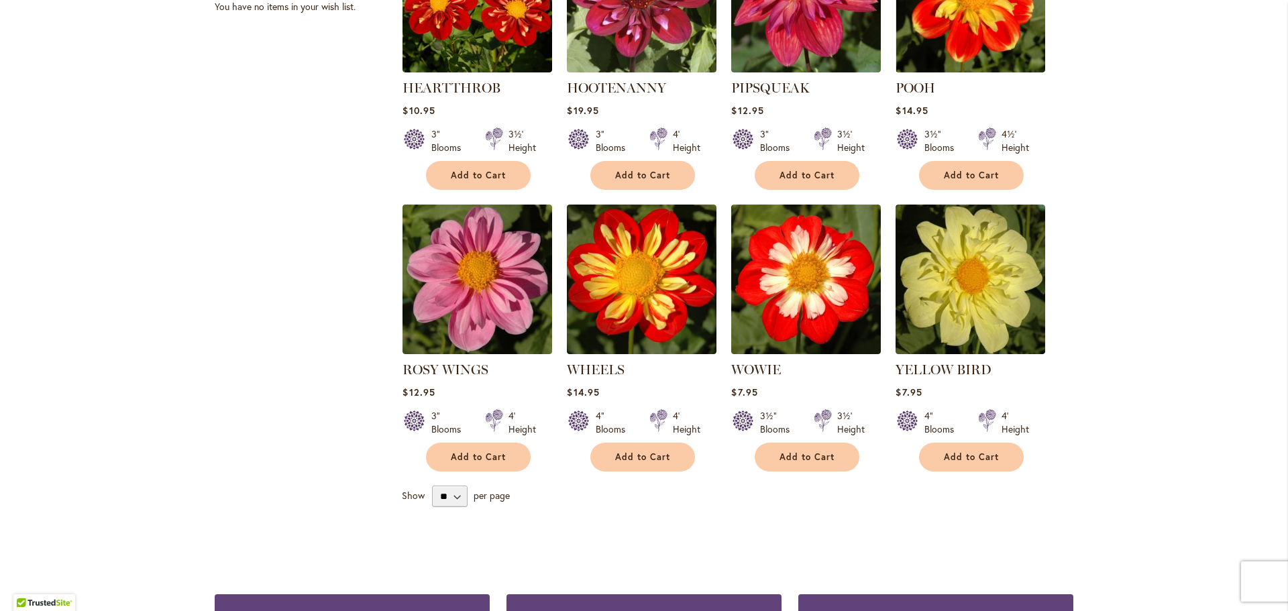
scroll to position [1230, 0]
